Goal: Transaction & Acquisition: Purchase product/service

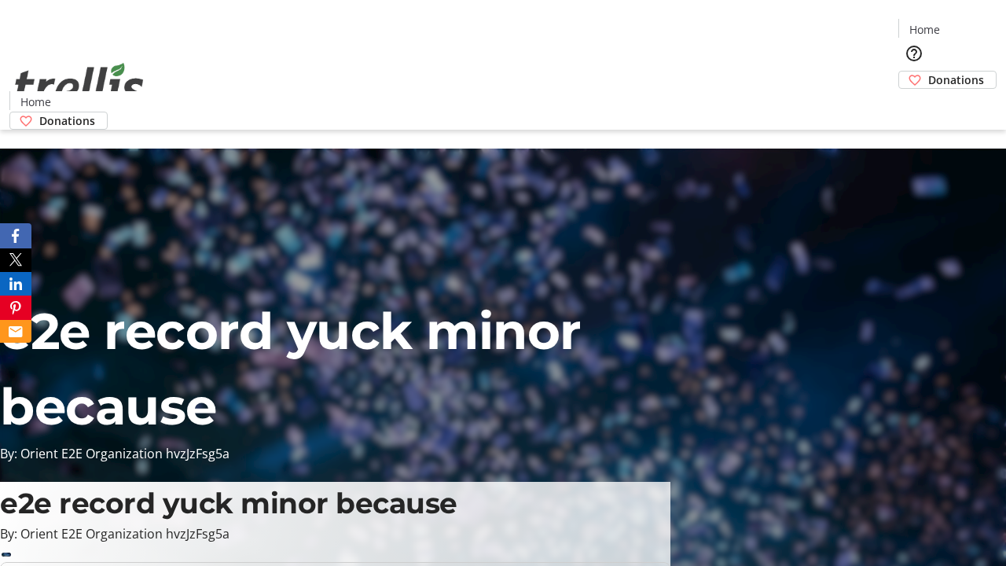
click at [928, 71] on span "Donations" at bounding box center [956, 79] width 56 height 16
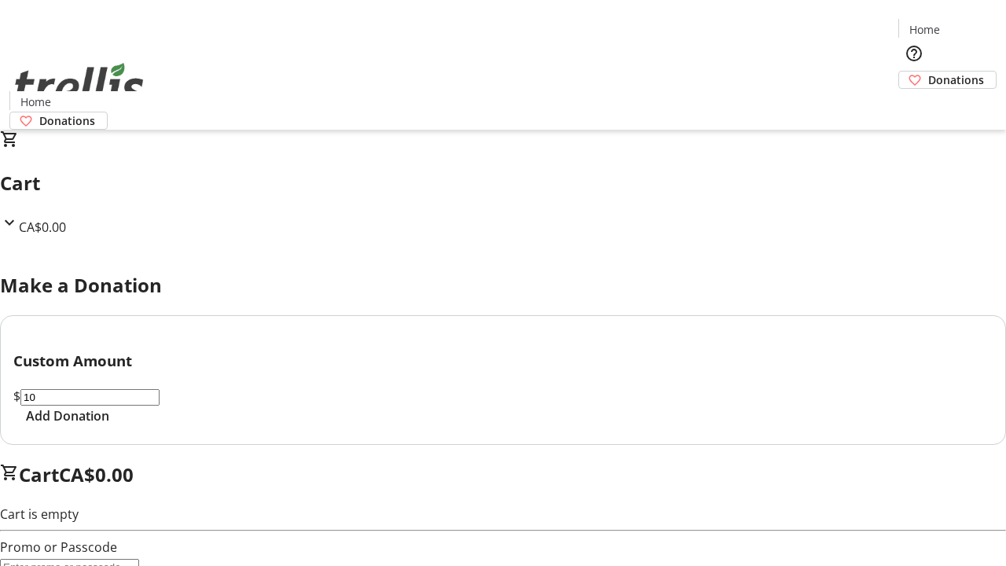
click at [109, 425] on span "Add Donation" at bounding box center [67, 415] width 83 height 19
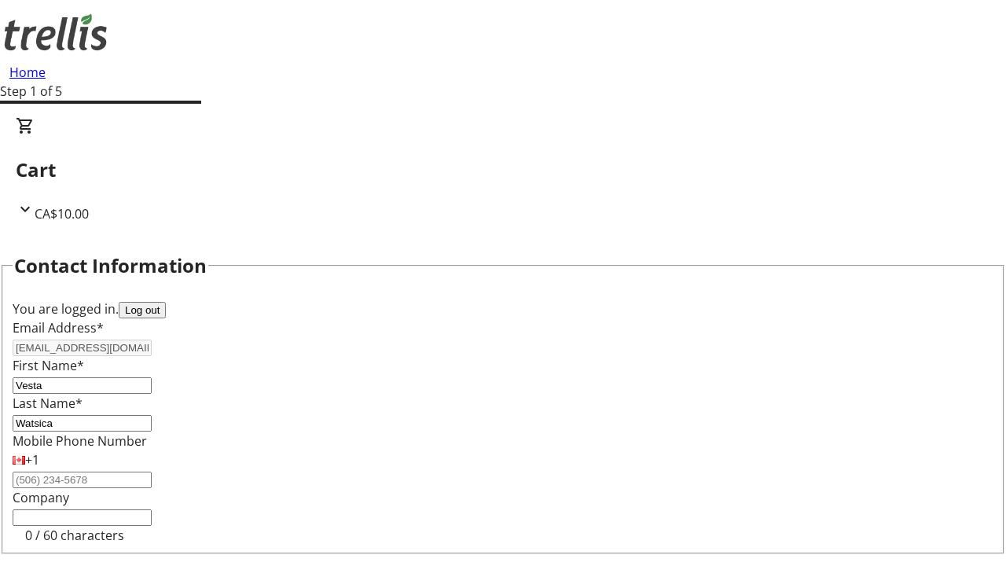
select select "CA"
type input "[STREET_ADDRESS][PERSON_NAME]"
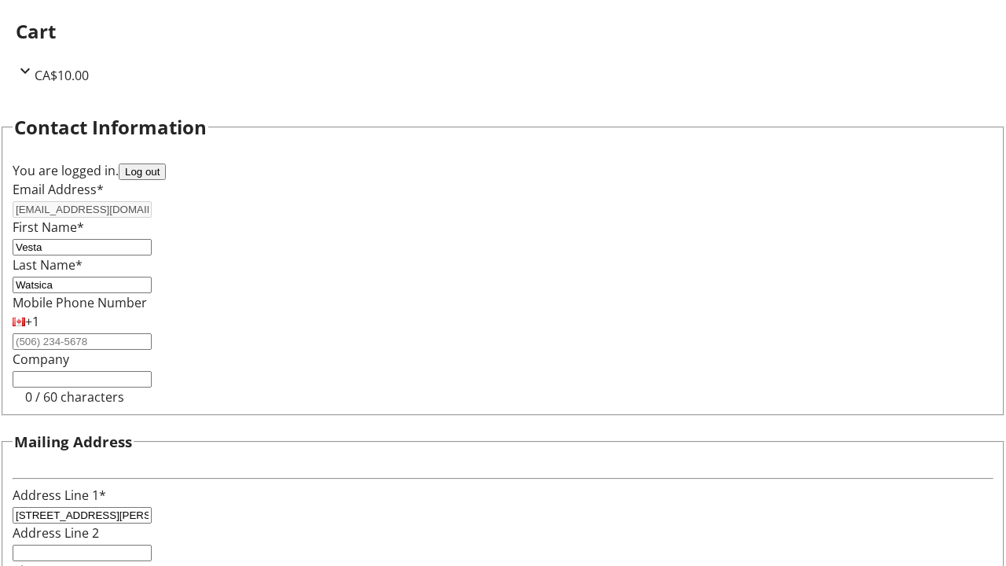
type input "Kelowna"
select select "BC"
type input "Kelowna"
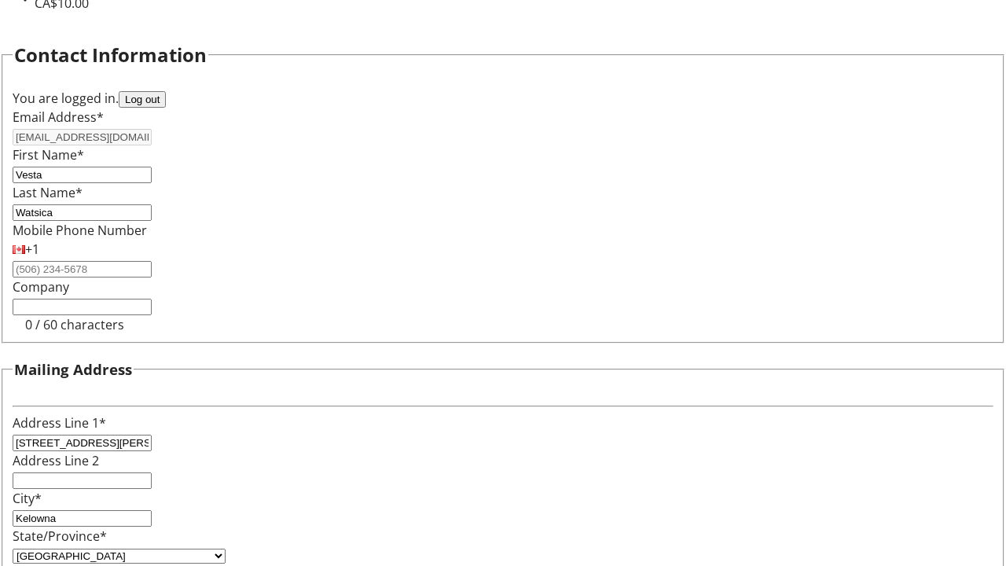
type input "V1Y 0C2"
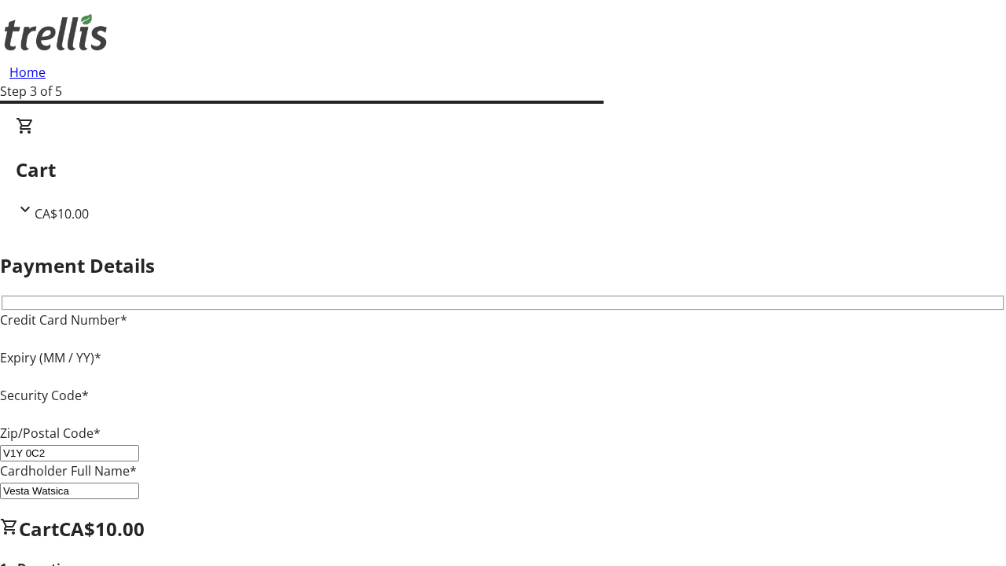
type input "V1Y 0C2"
